Goal: Task Accomplishment & Management: Use online tool/utility

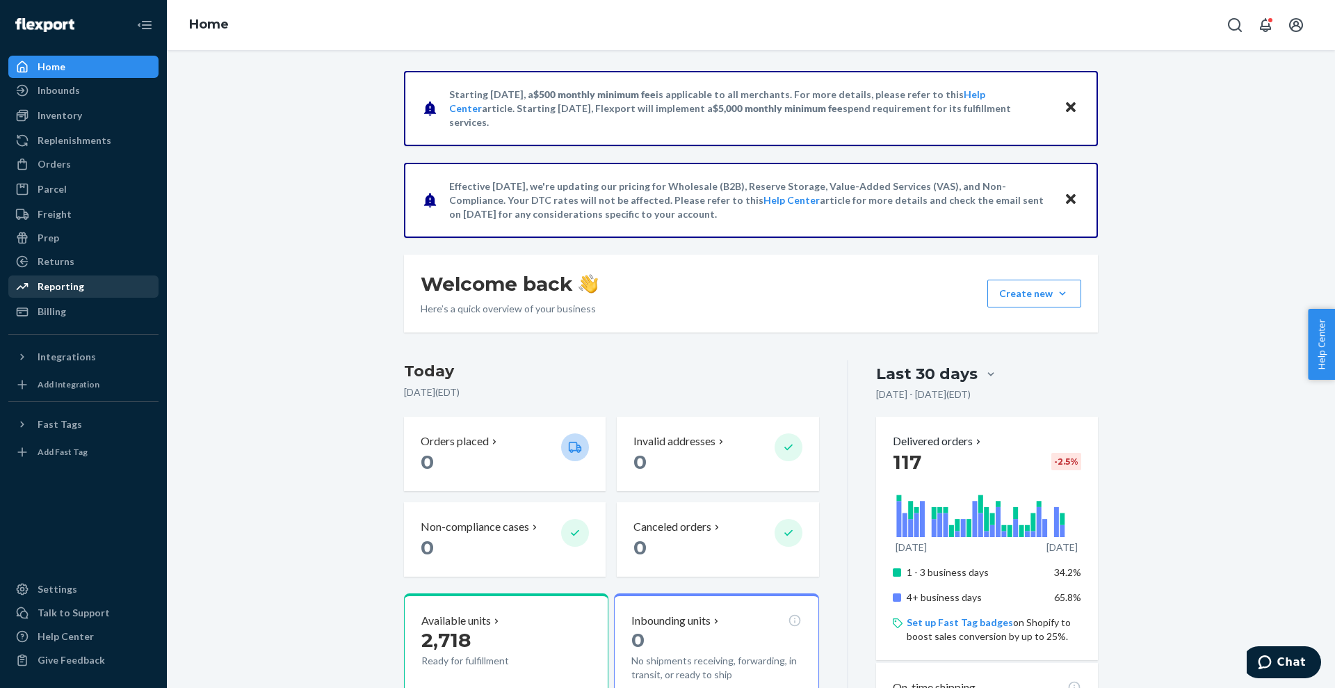
click at [94, 290] on div "Reporting" at bounding box center [83, 286] width 147 height 19
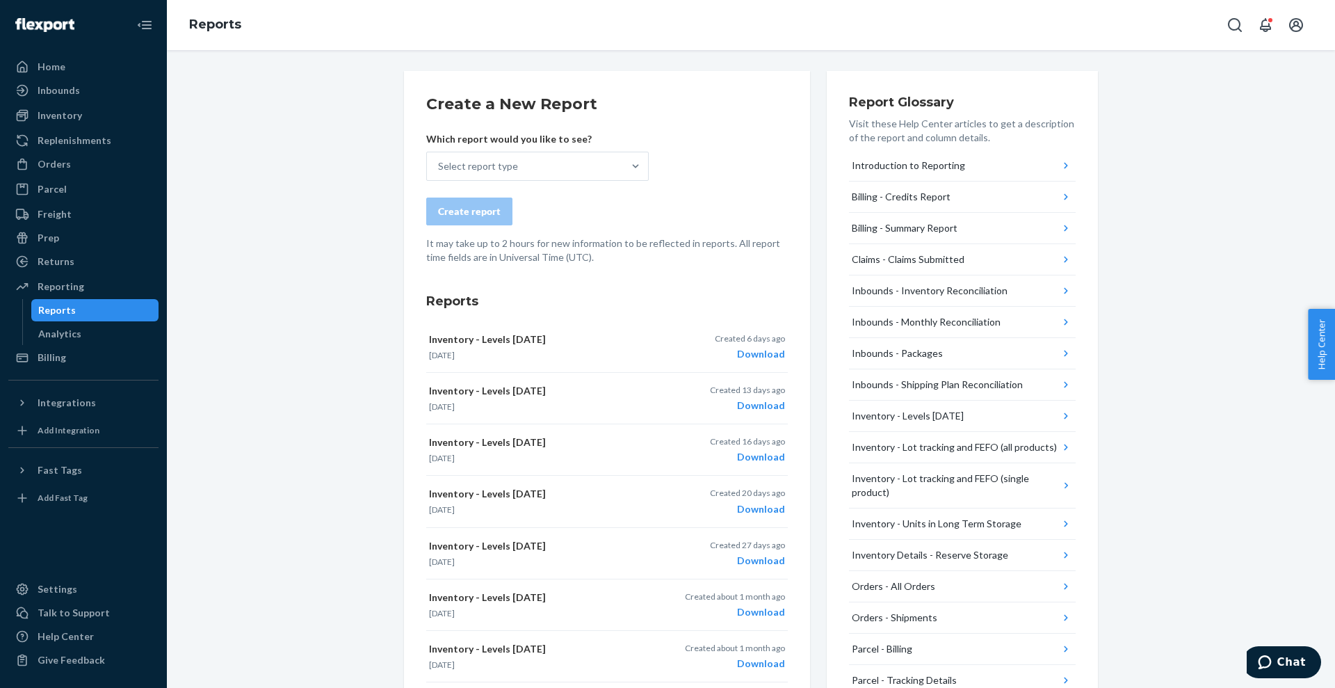
click at [607, 184] on form "Create a New Report Which report would you like to see? Select report type Crea…" at bounding box center [607, 178] width 362 height 171
click at [604, 178] on div "Select report type" at bounding box center [525, 166] width 196 height 28
click at [439, 173] on input "Select report type" at bounding box center [438, 166] width 1 height 14
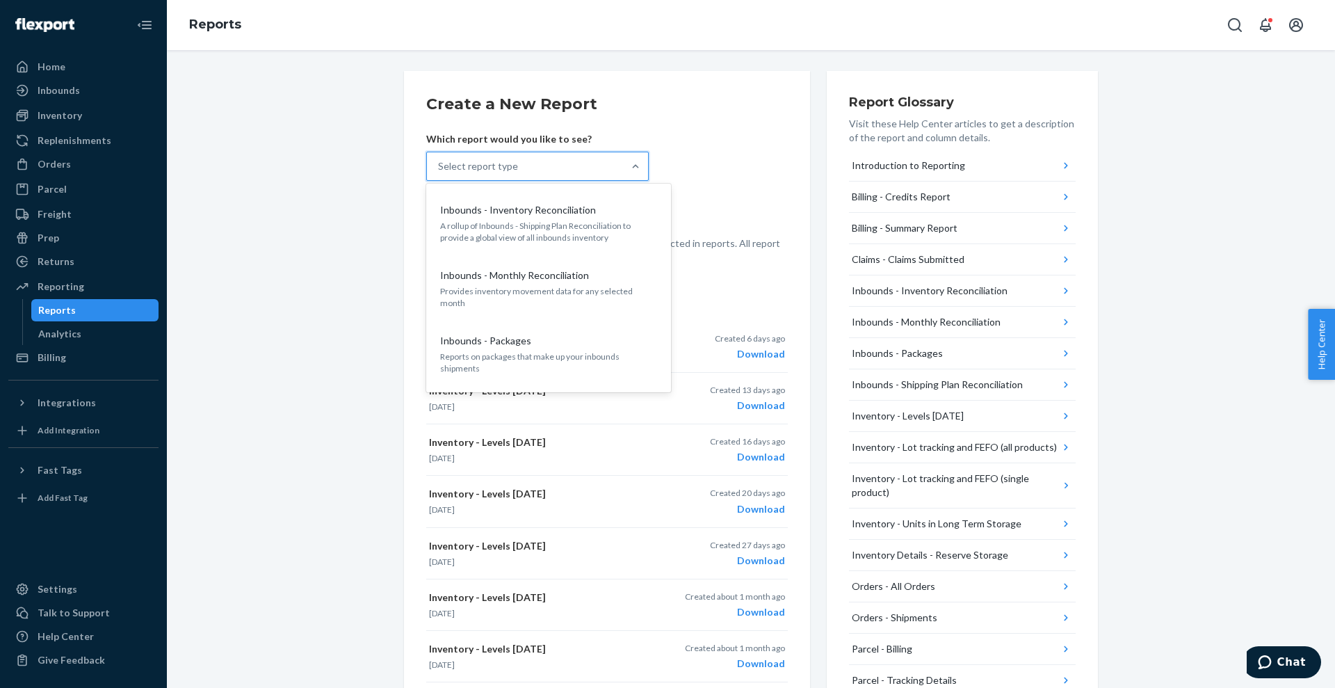
scroll to position [421, 0]
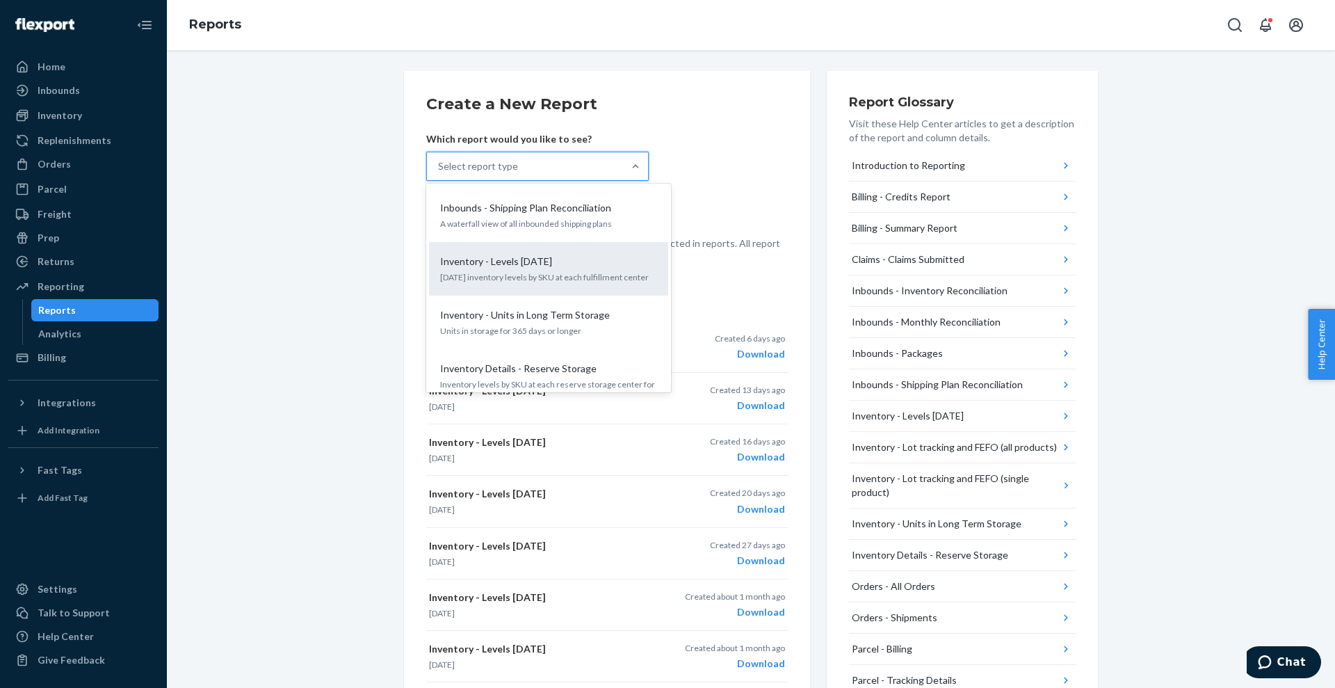
click at [597, 248] on div "Inventory - Levels [DATE] [DATE] inventory levels by SKU at each fulfillment ce…" at bounding box center [548, 269] width 222 height 42
click at [439, 173] on input "option Inventory - Levels [DATE] focused, 9 of 25. 25 results available. Use Up…" at bounding box center [438, 166] width 1 height 14
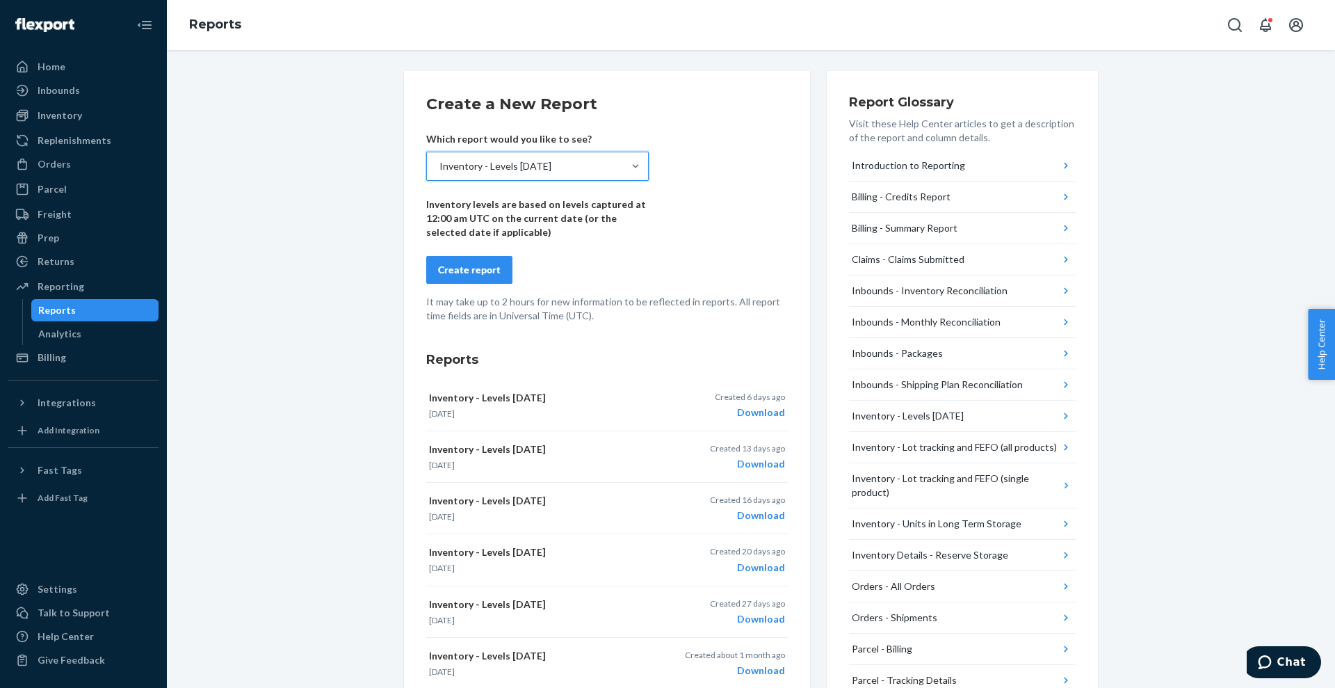
click at [494, 270] on button "Create report" at bounding box center [469, 270] width 86 height 28
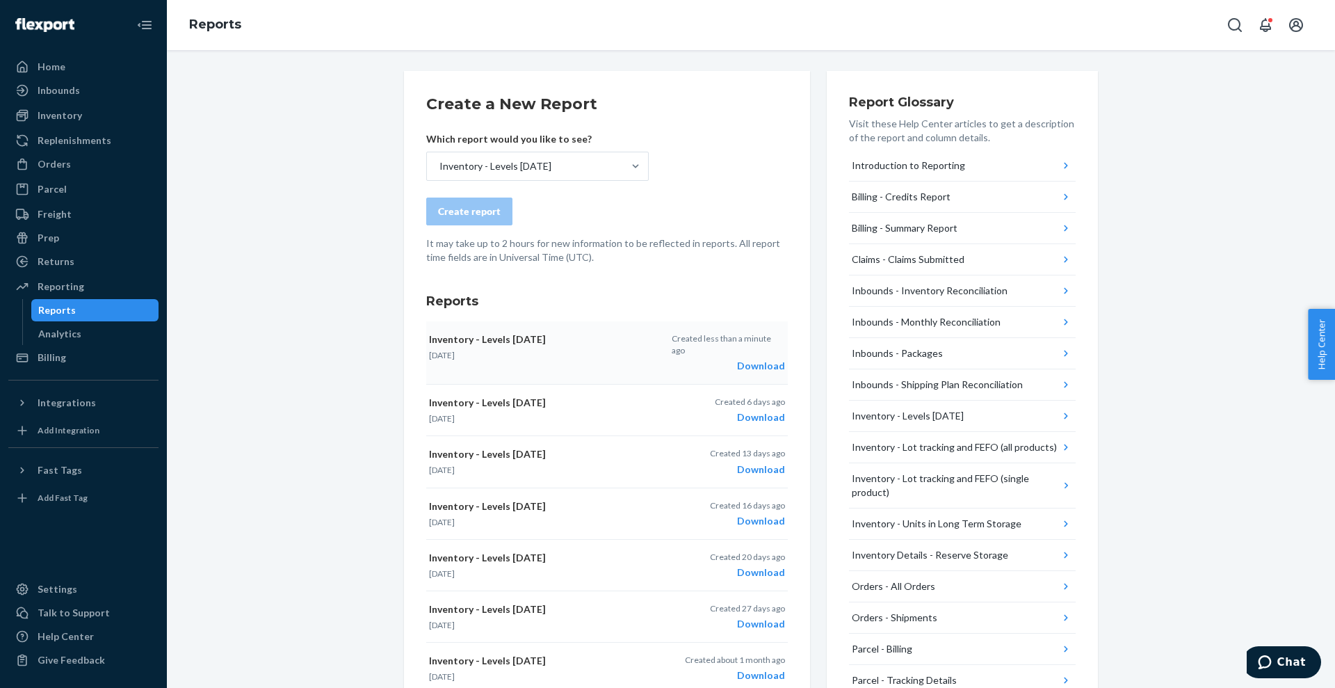
click at [750, 359] on div "Download" at bounding box center [728, 366] width 113 height 14
